Goal: Check status: Check status

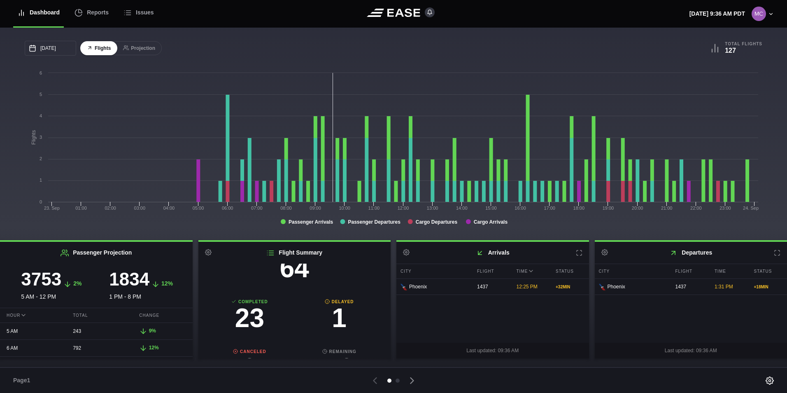
scroll to position [82, 0]
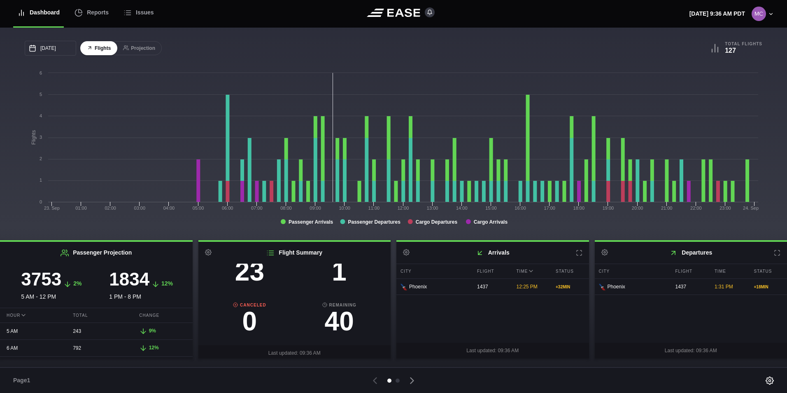
click at [330, 273] on h3 "1" at bounding box center [339, 271] width 90 height 26
select select "DELAYED"
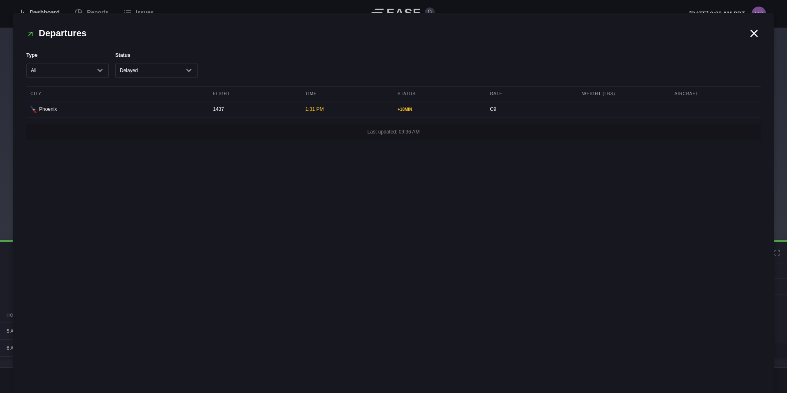
click at [755, 39] on icon at bounding box center [754, 33] width 12 height 12
